Goal: Transaction & Acquisition: Purchase product/service

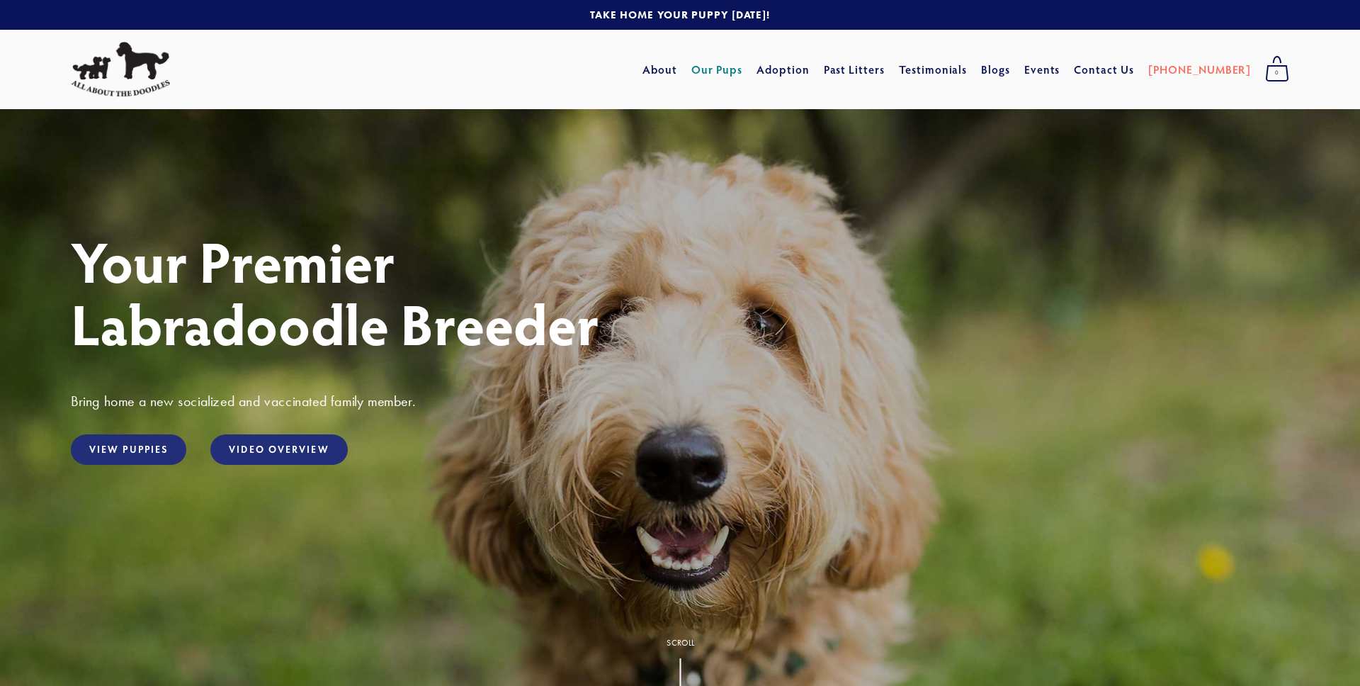
click at [743, 72] on link "Our Pups" at bounding box center [717, 69] width 52 height 25
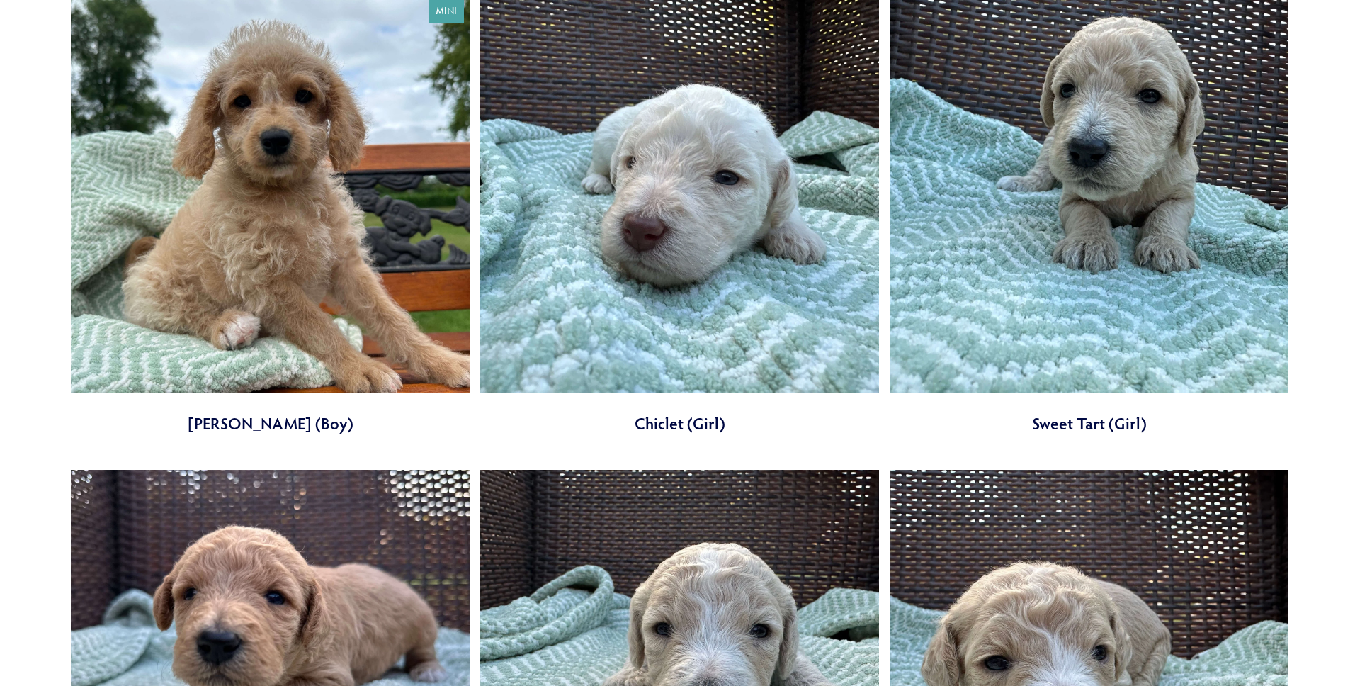
scroll to position [1671, 0]
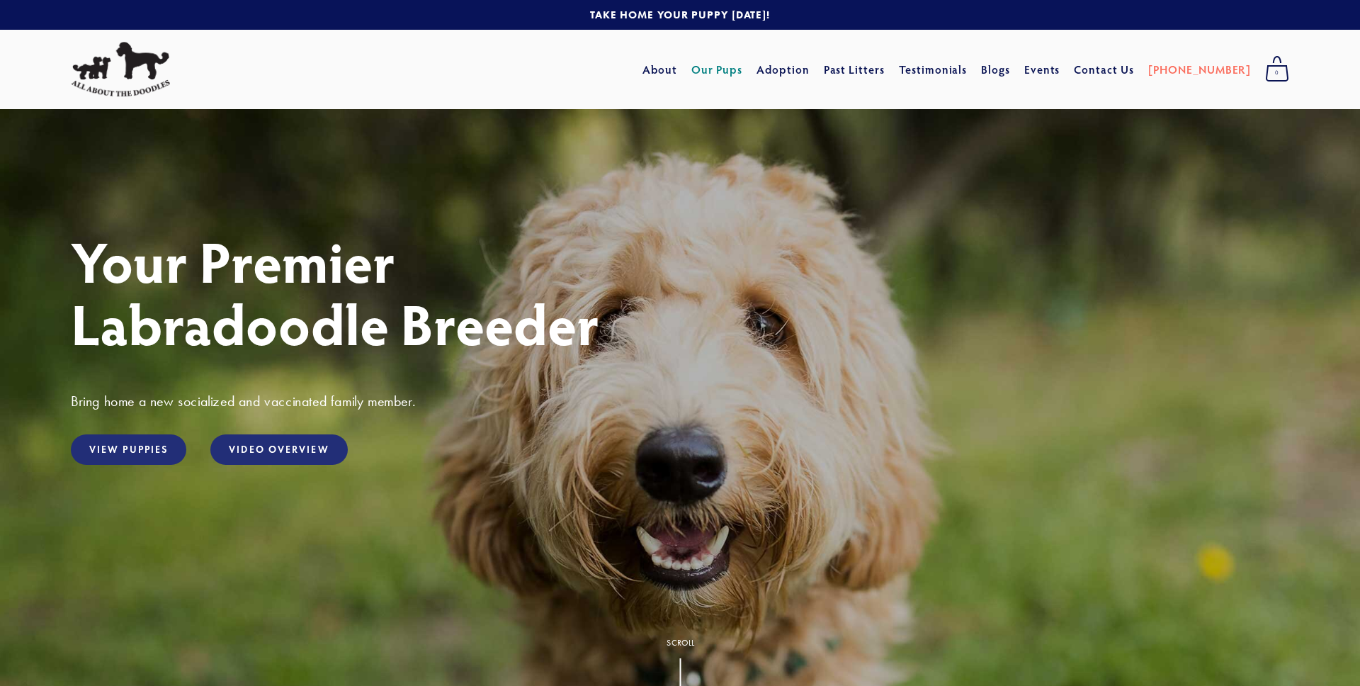
click at [743, 71] on link "Our Pups" at bounding box center [717, 69] width 52 height 25
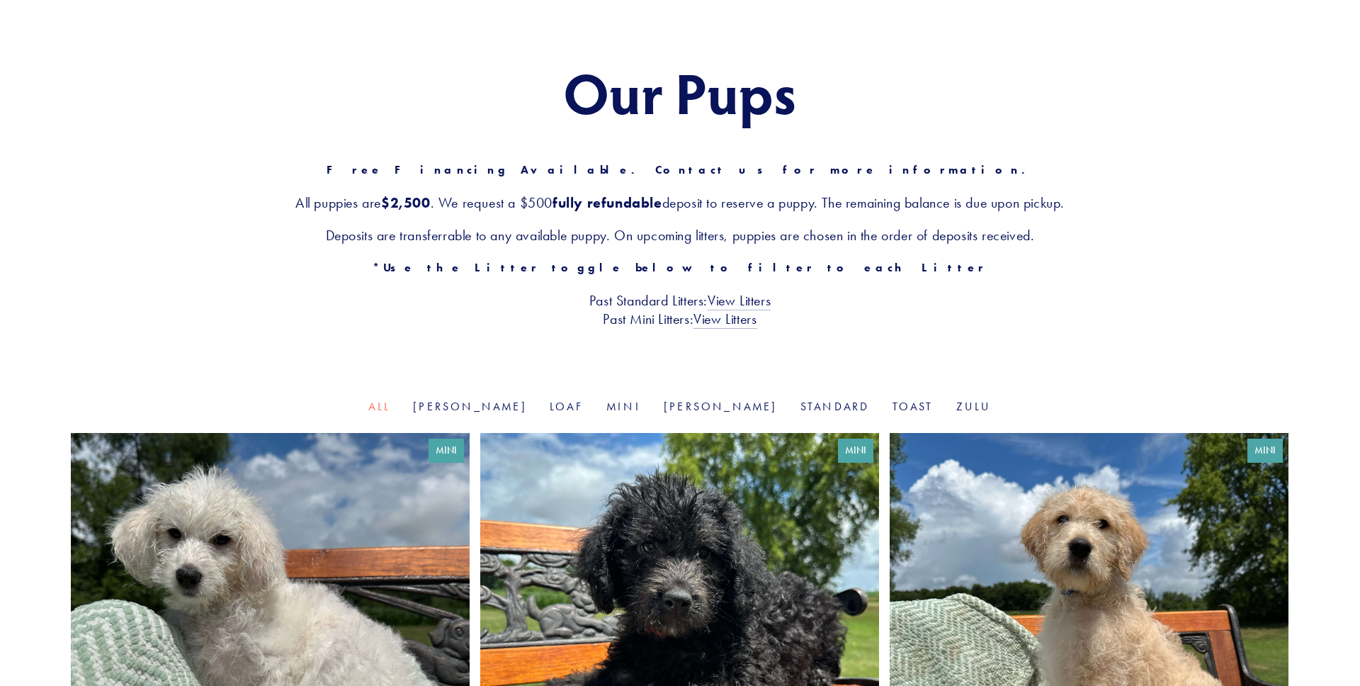
scroll to position [23, 0]
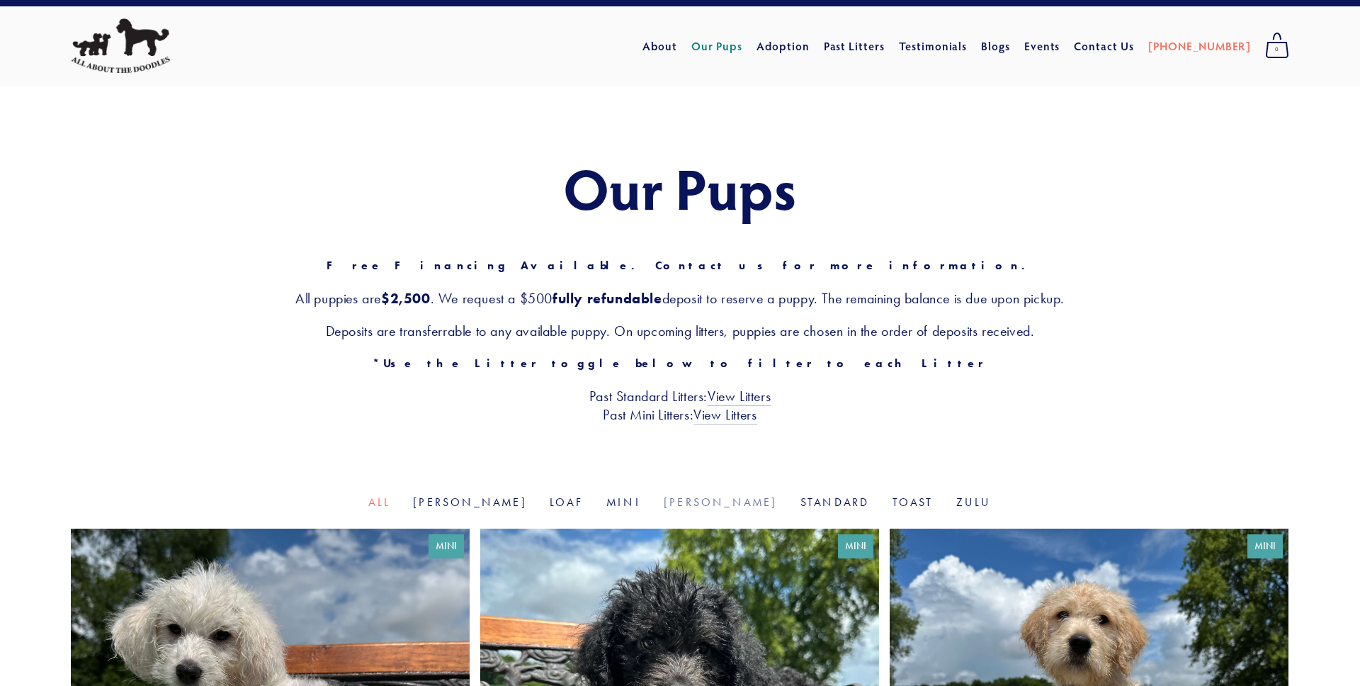
click at [684, 499] on link "Rosie" at bounding box center [721, 501] width 114 height 13
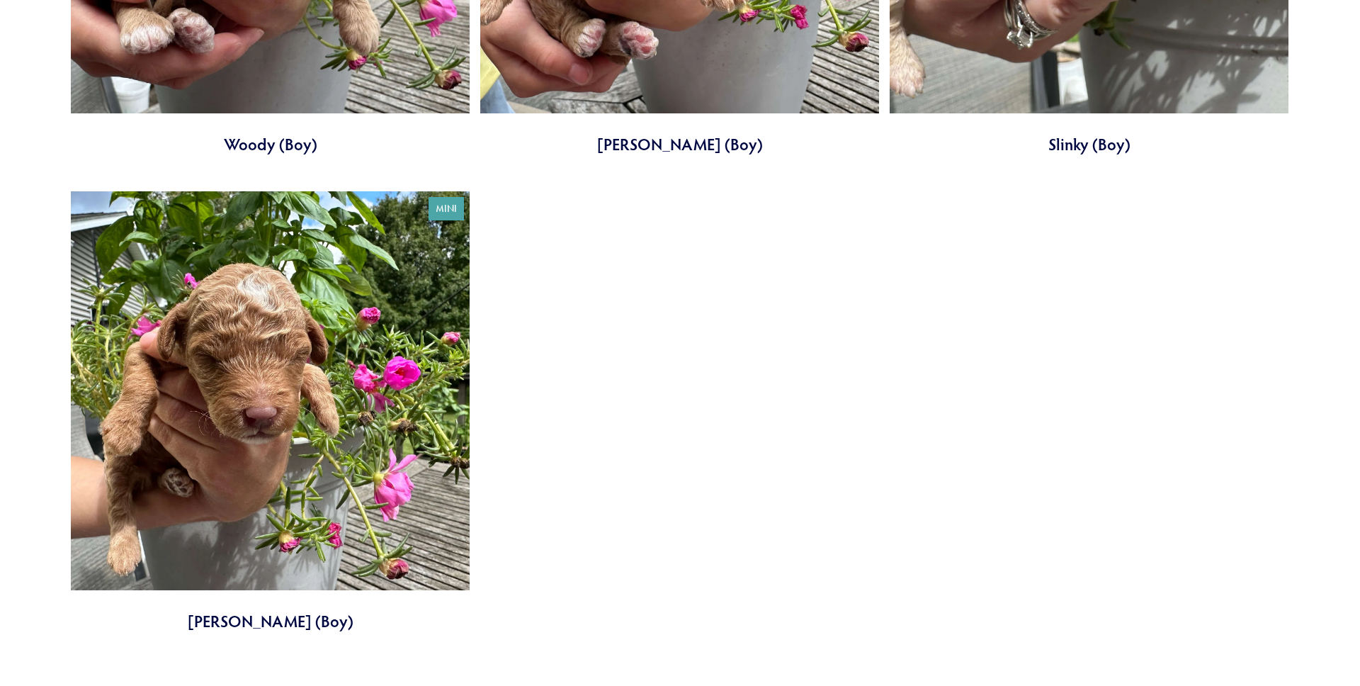
scroll to position [1322, 0]
